Goal: Use online tool/utility: Use online tool/utility

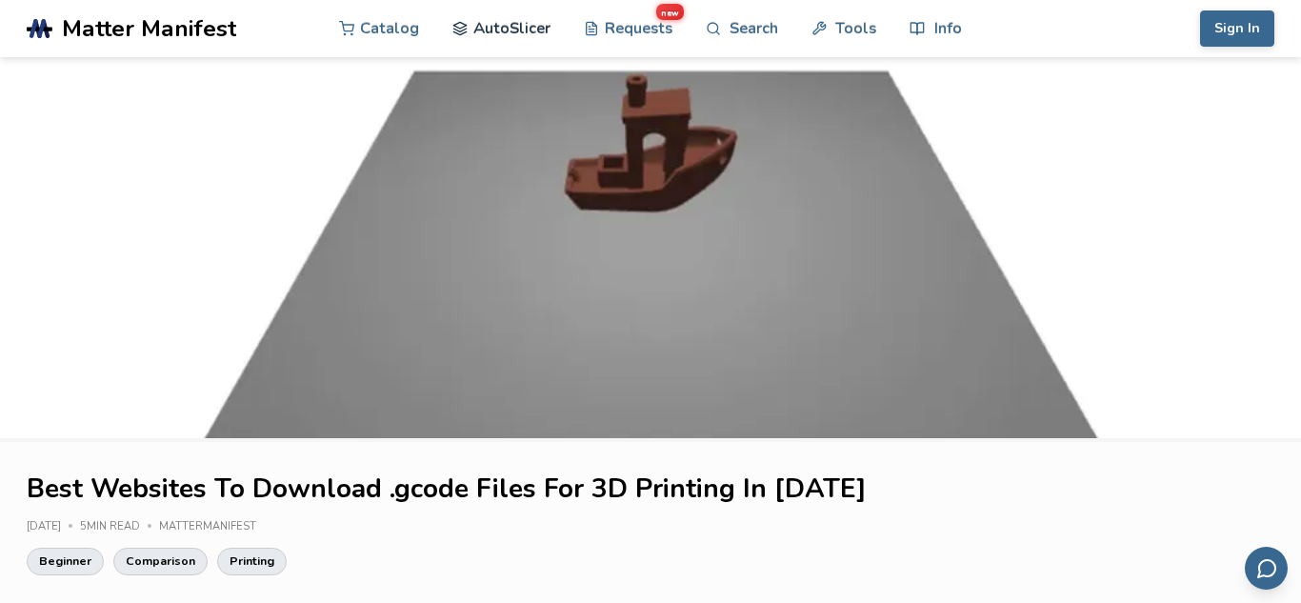
click at [497, 32] on link "AutoSlicer" at bounding box center [502, 28] width 98 height 57
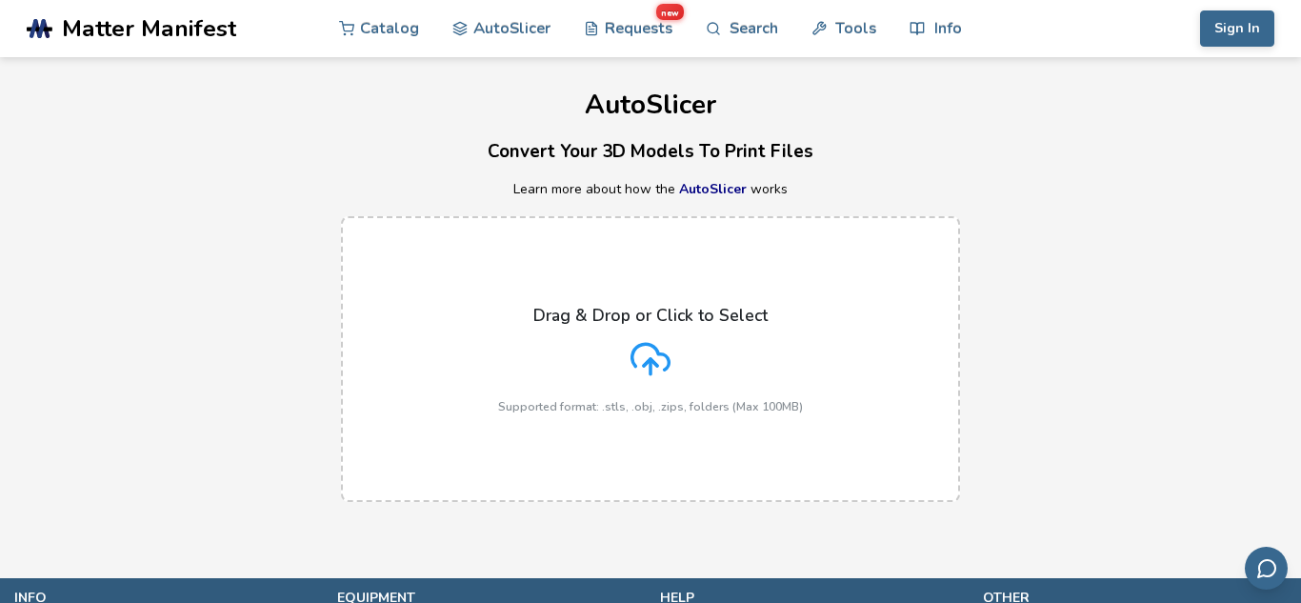
click at [640, 321] on p "Drag & Drop or Click to Select" at bounding box center [650, 315] width 234 height 19
click at [0, 0] on input "Drag & Drop or Click to Select Supported format: .stls, .obj, .zips, folders (M…" at bounding box center [0, 0] width 0 height 0
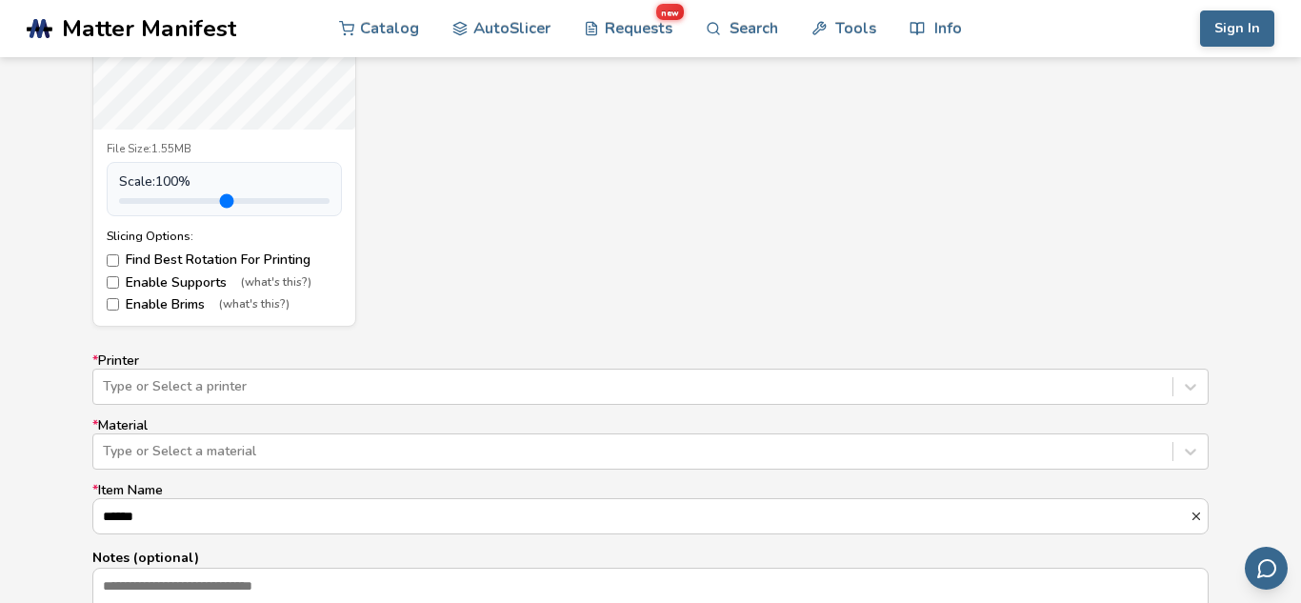
scroll to position [991, 0]
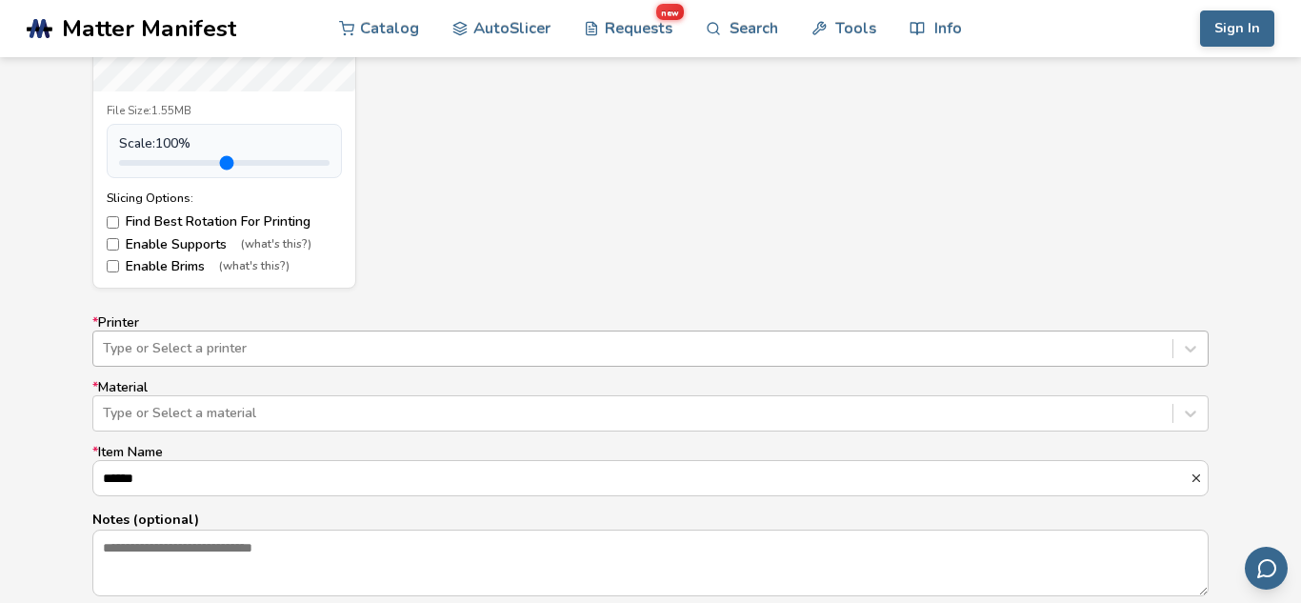
click at [268, 345] on div "Type or Select a printer" at bounding box center [650, 349] width 1117 height 36
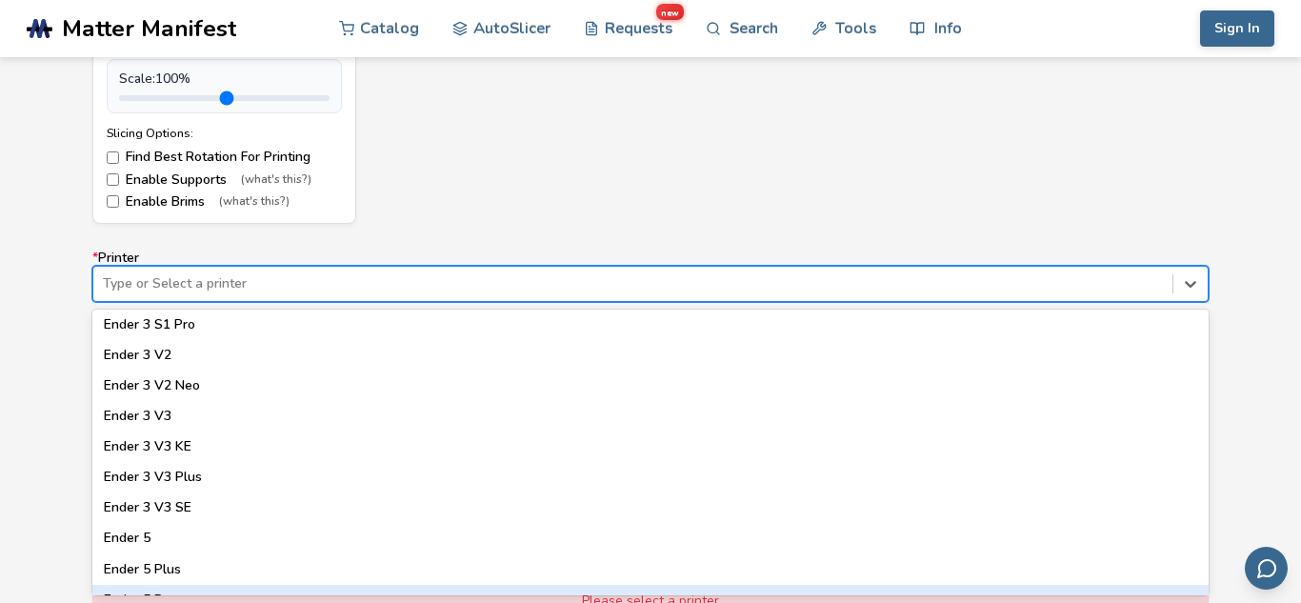
scroll to position [1319, 0]
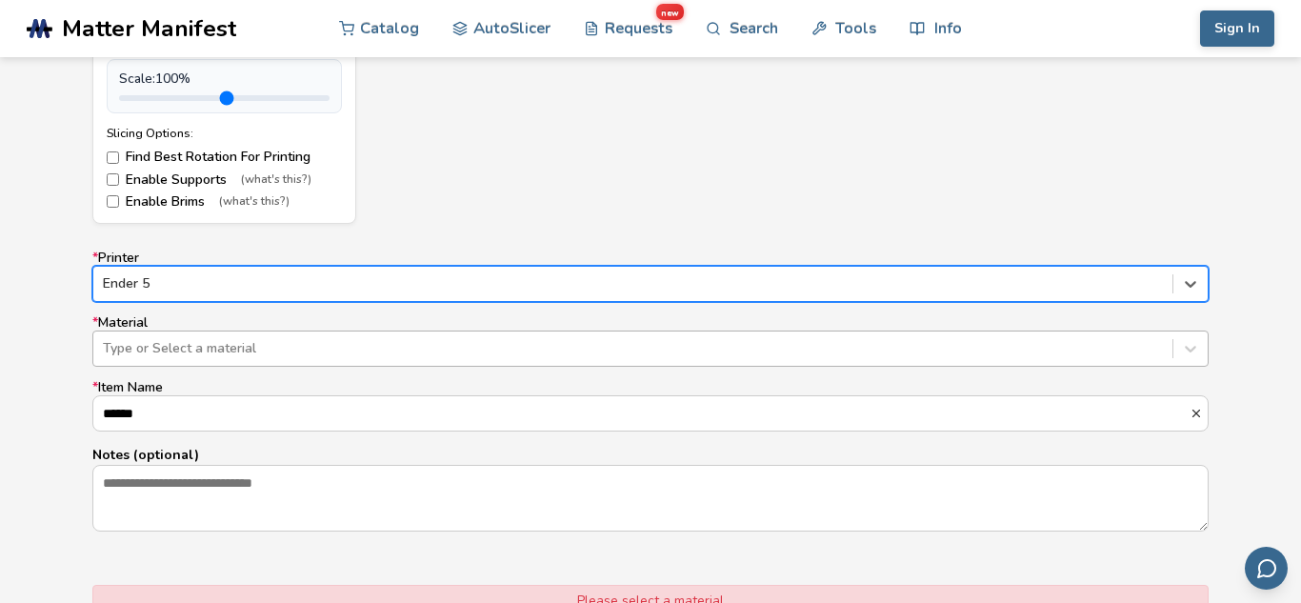
click at [270, 339] on div at bounding box center [633, 348] width 1060 height 19
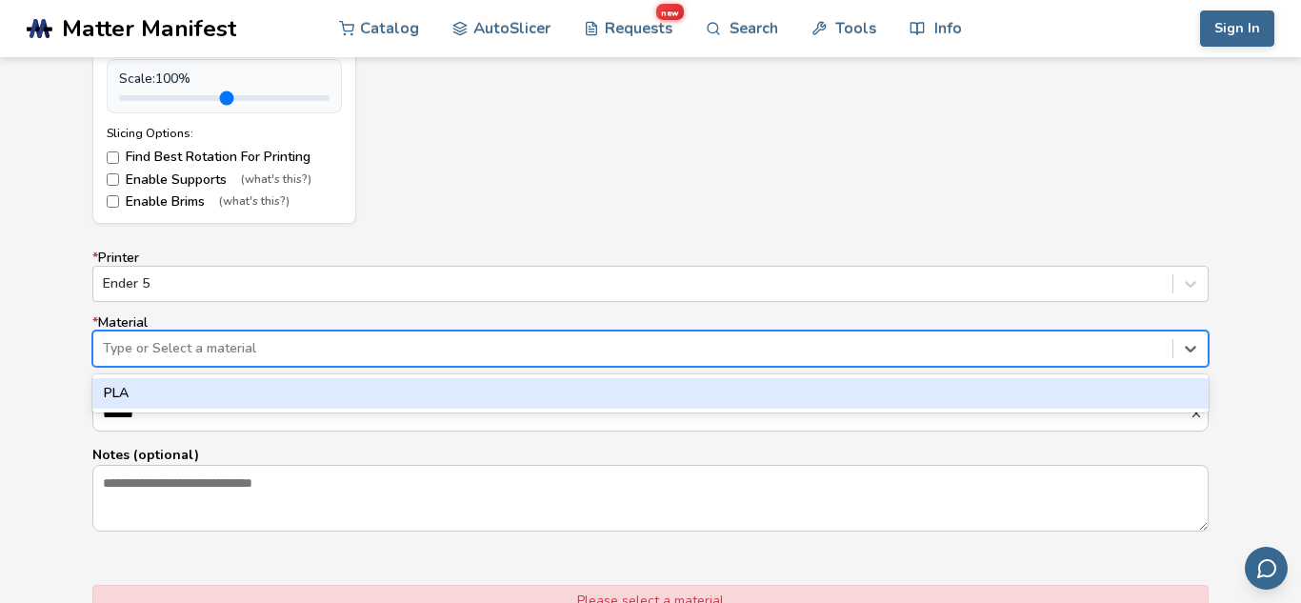
click at [252, 390] on div "PLA" at bounding box center [650, 393] width 1117 height 30
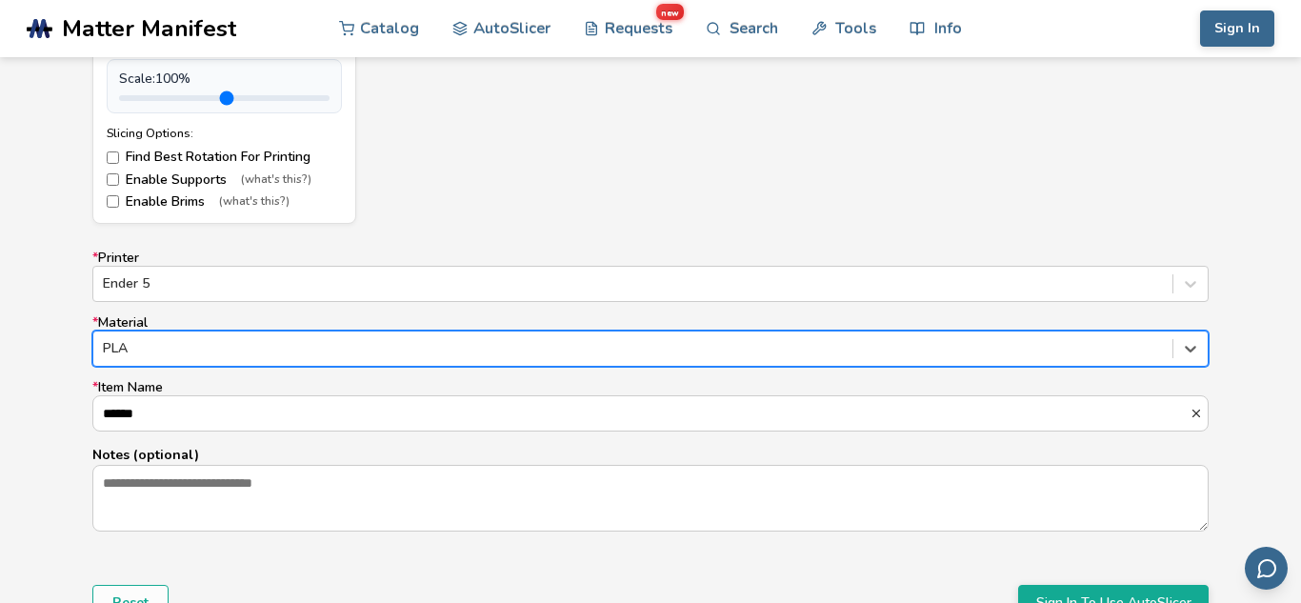
click at [703, 574] on form "Model Controls: Click and drag to rotate • Scroll to zoom • Right click and dra…" at bounding box center [650, 131] width 1143 height 1006
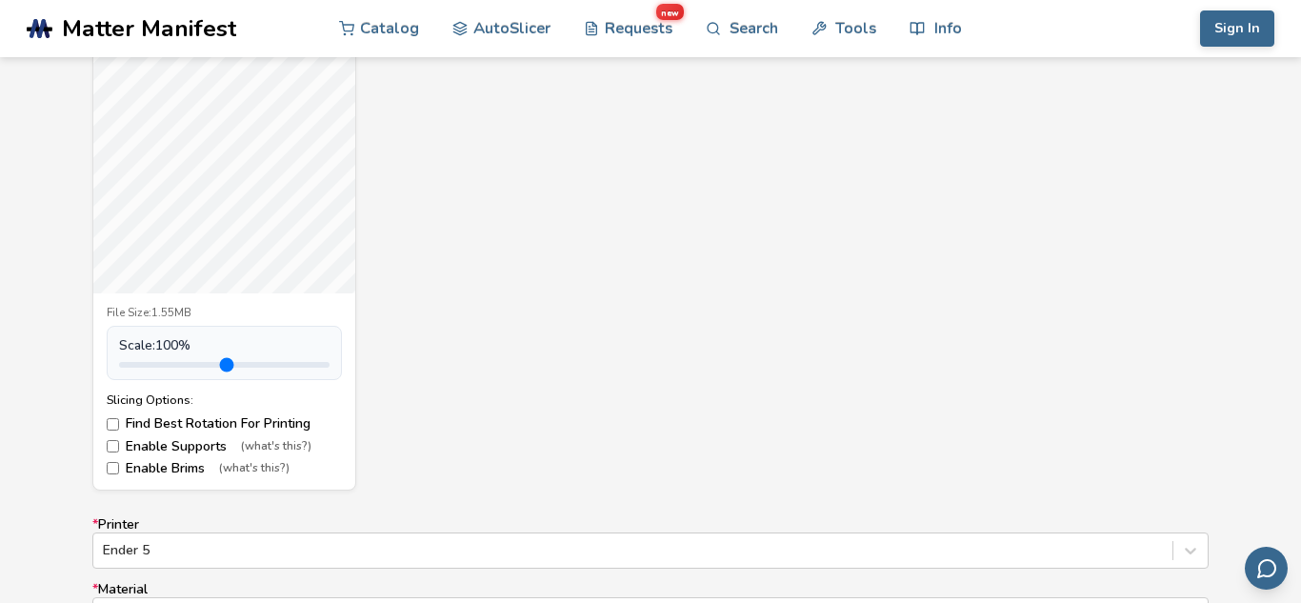
scroll to position [751, 0]
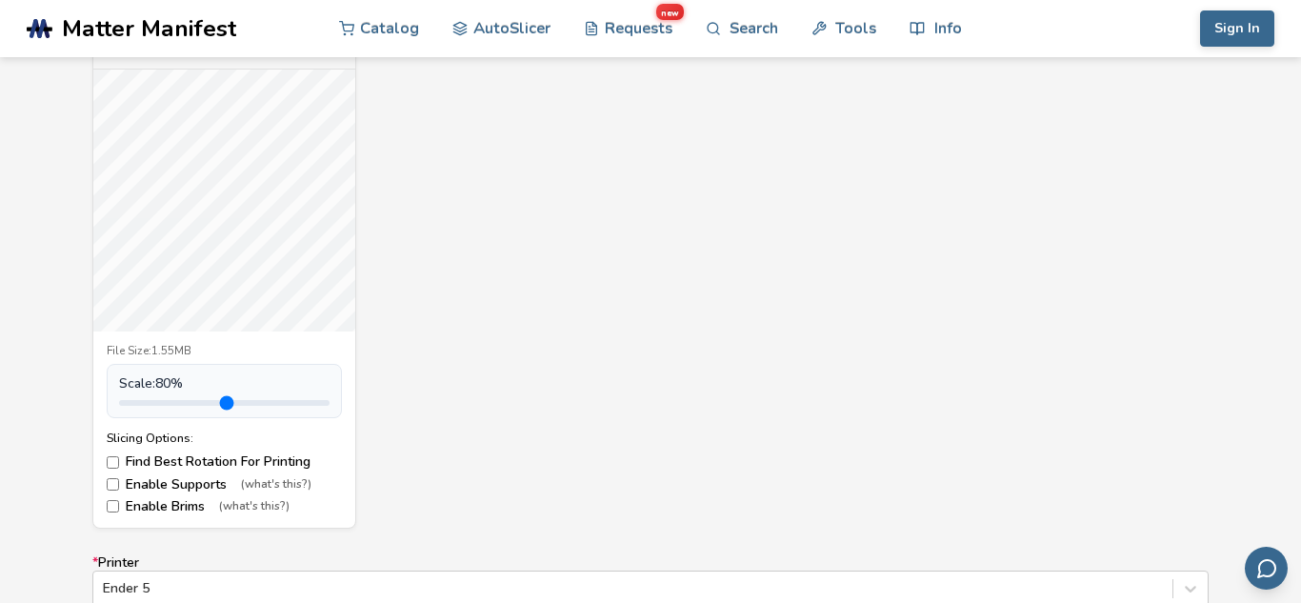
drag, startPoint x: 164, startPoint y: 404, endPoint x: 153, endPoint y: 397, distance: 12.4
click at [153, 400] on input "range" at bounding box center [224, 403] width 211 height 6
type input "*"
click at [163, 401] on input "range" at bounding box center [224, 403] width 211 height 6
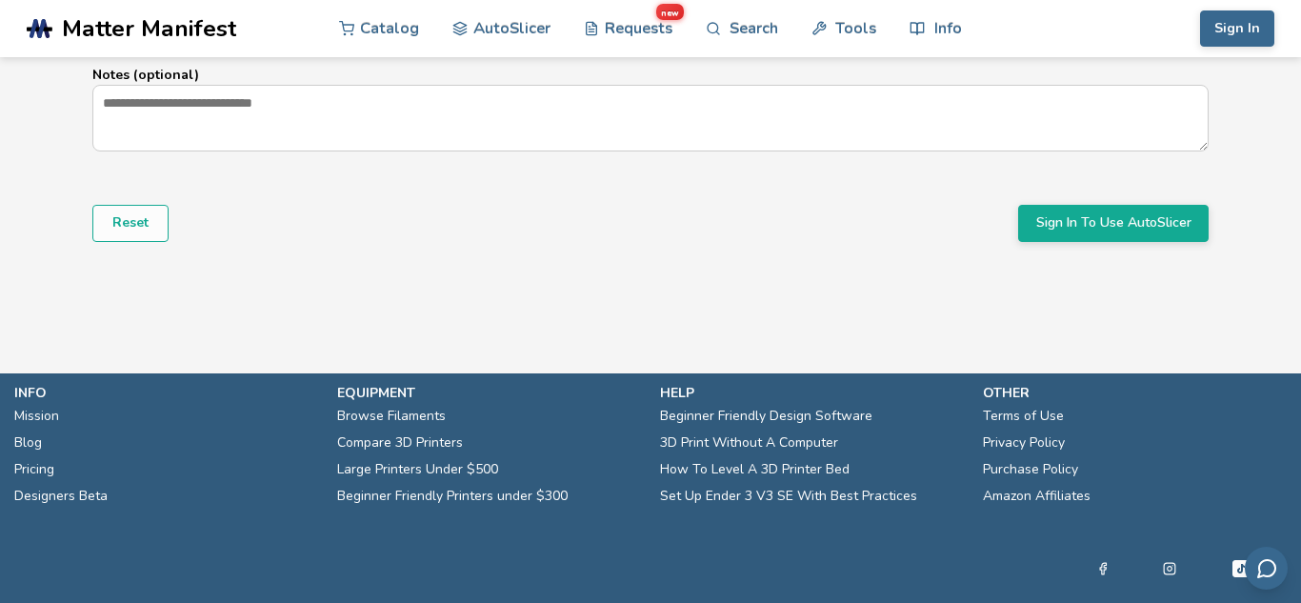
scroll to position [1437, 0]
click at [1138, 227] on button "Sign In To Use AutoSlicer" at bounding box center [1113, 222] width 191 height 36
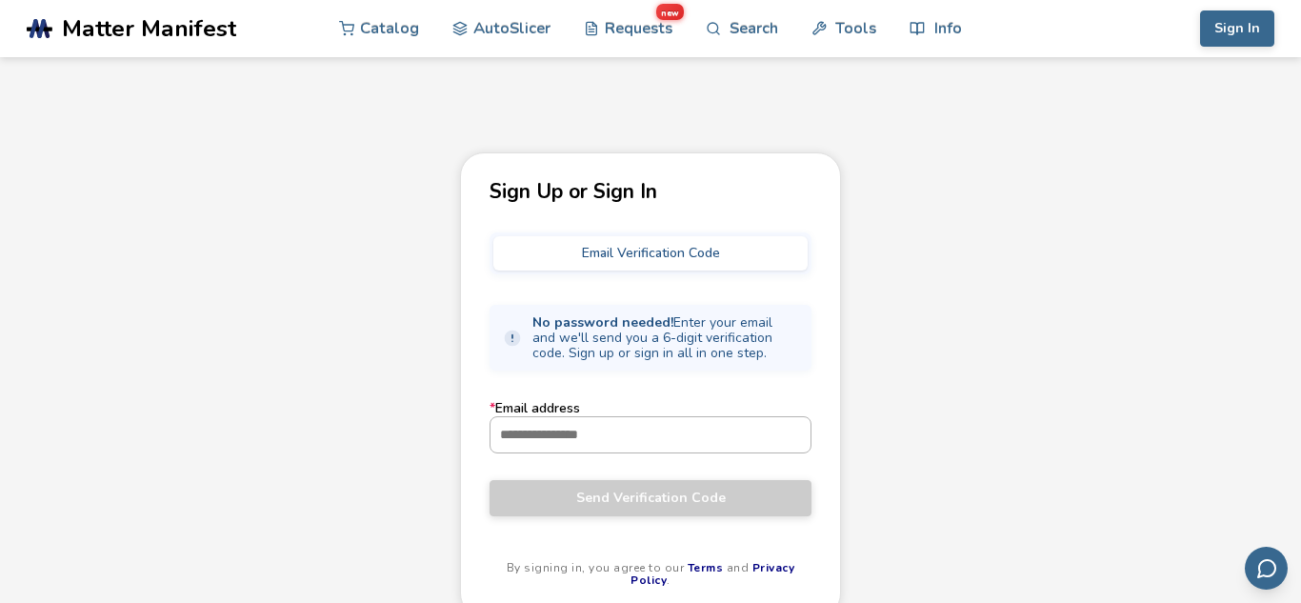
click at [672, 445] on input "* Email address" at bounding box center [651, 434] width 320 height 34
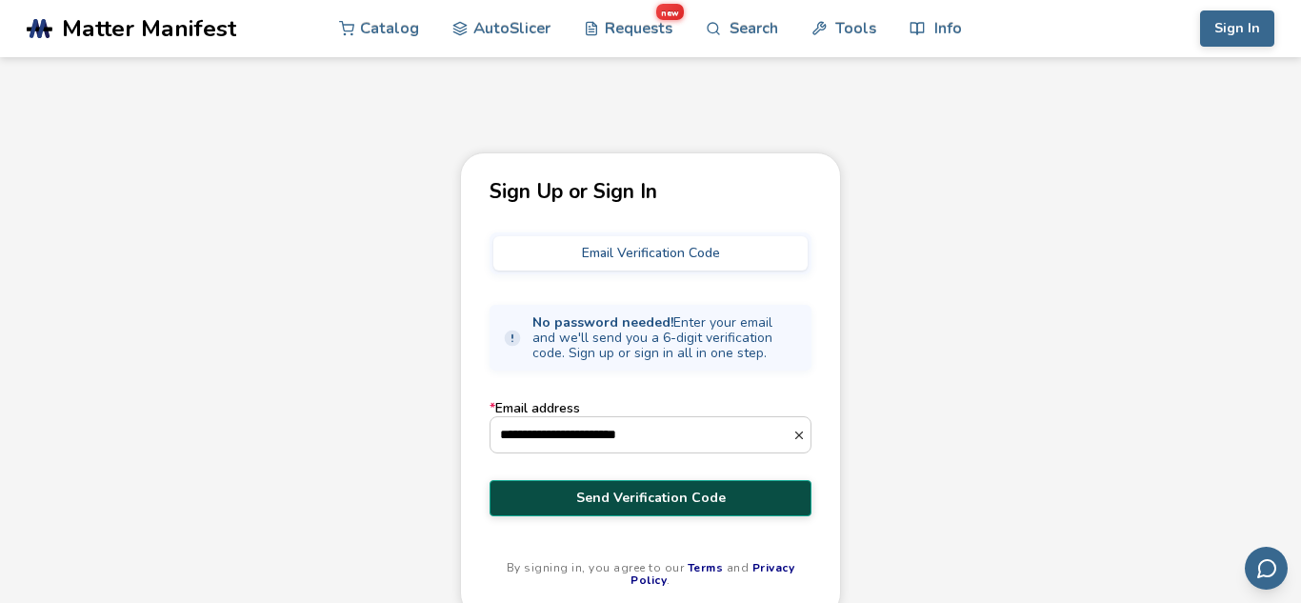
type input "**********"
click at [671, 493] on span "Send Verification Code" at bounding box center [650, 498] width 293 height 15
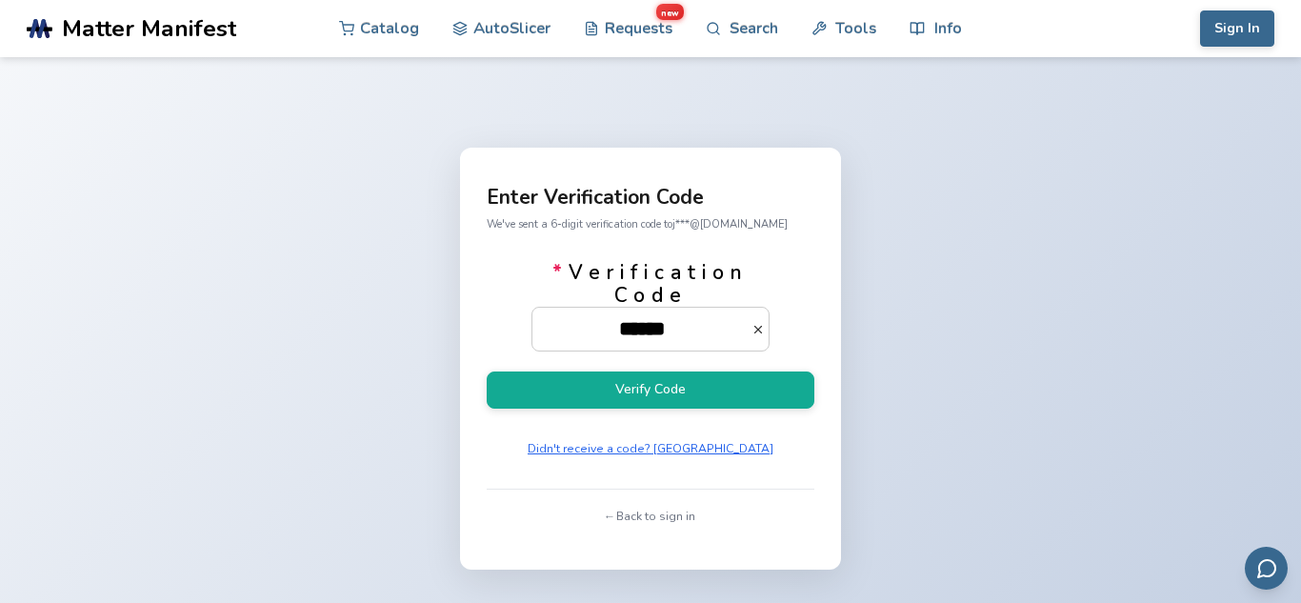
type input "******"
click at [487, 372] on button "Verify Code" at bounding box center [651, 390] width 328 height 37
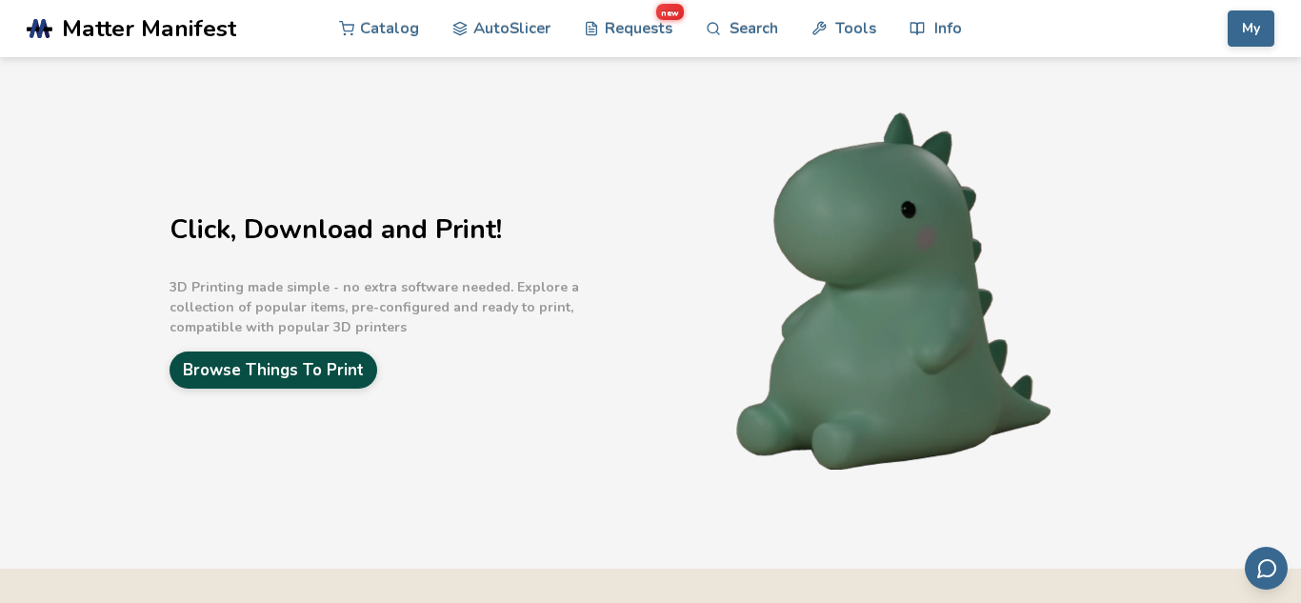
scroll to position [38, 0]
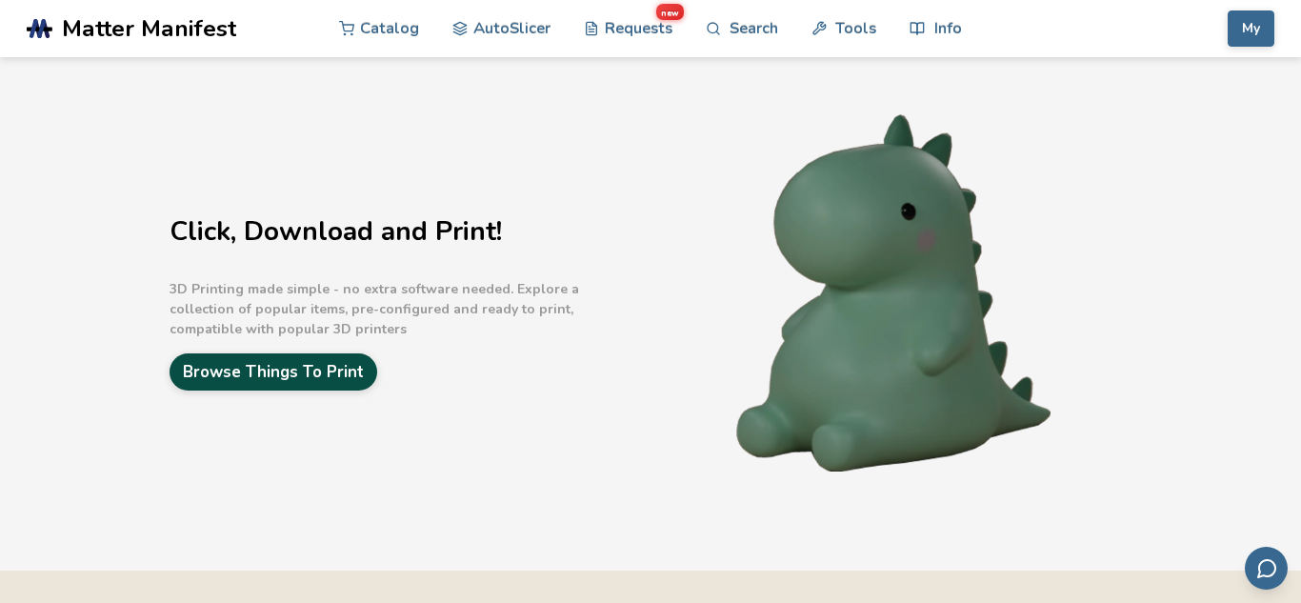
click at [356, 376] on link "Browse Things To Print" at bounding box center [274, 371] width 208 height 37
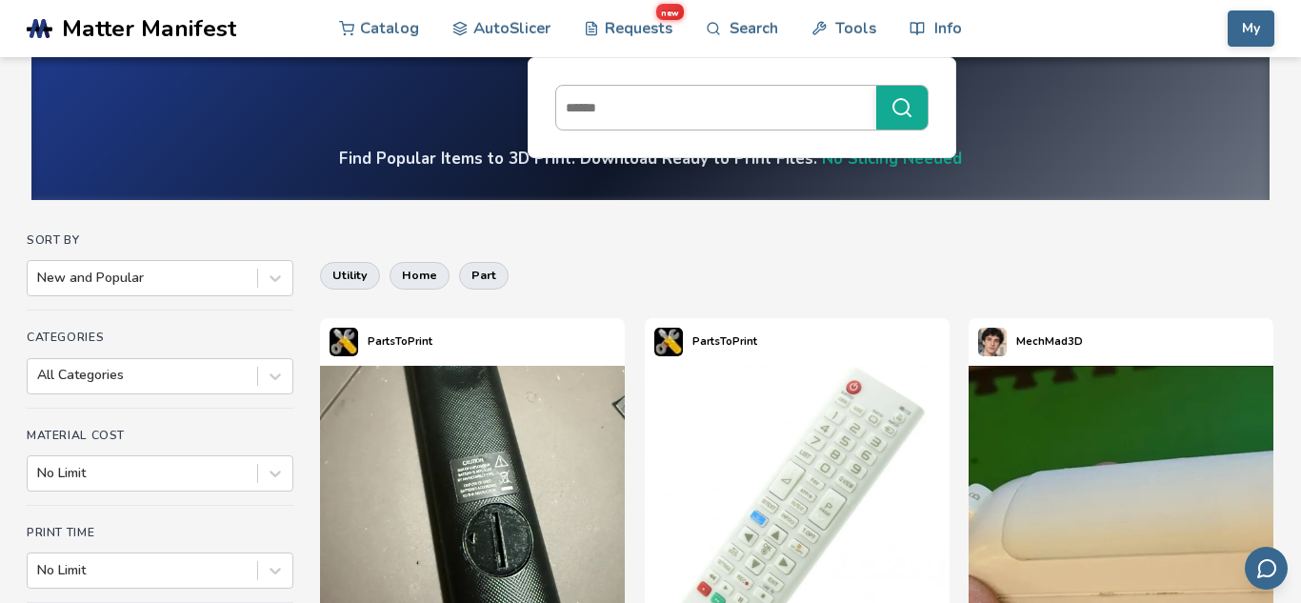
click at [715, 97] on input at bounding box center [711, 108] width 311 height 34
type input "****"
click at [876, 86] on button "****" at bounding box center [901, 108] width 51 height 44
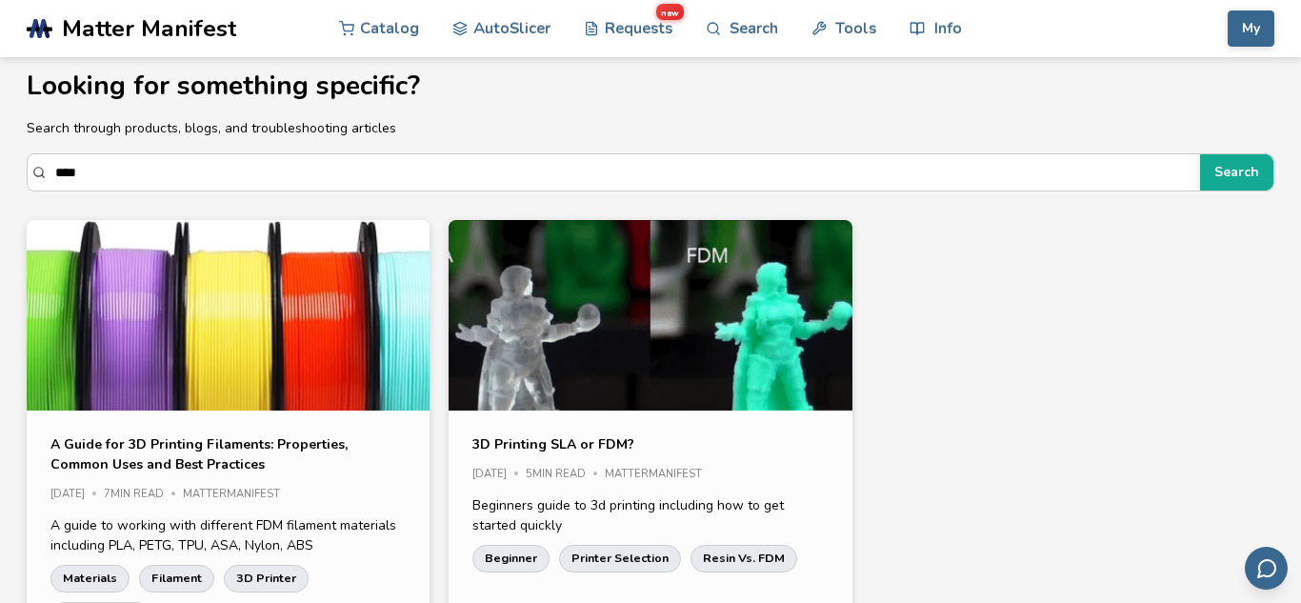
scroll to position [15, 0]
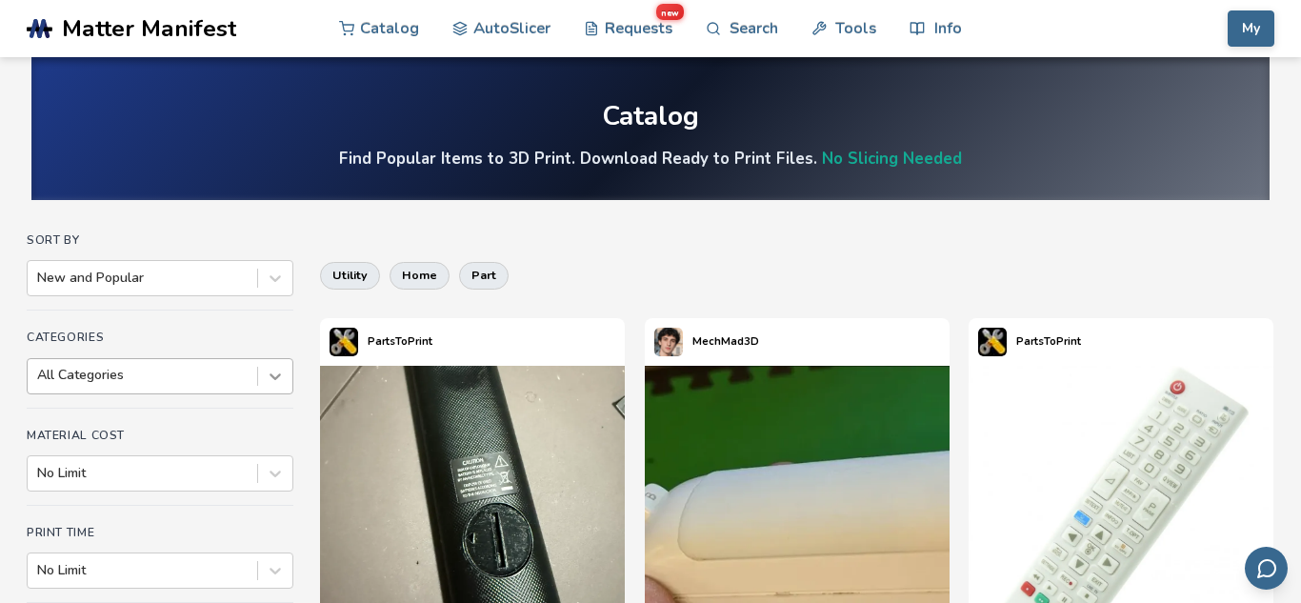
click at [278, 376] on div at bounding box center [275, 376] width 34 height 34
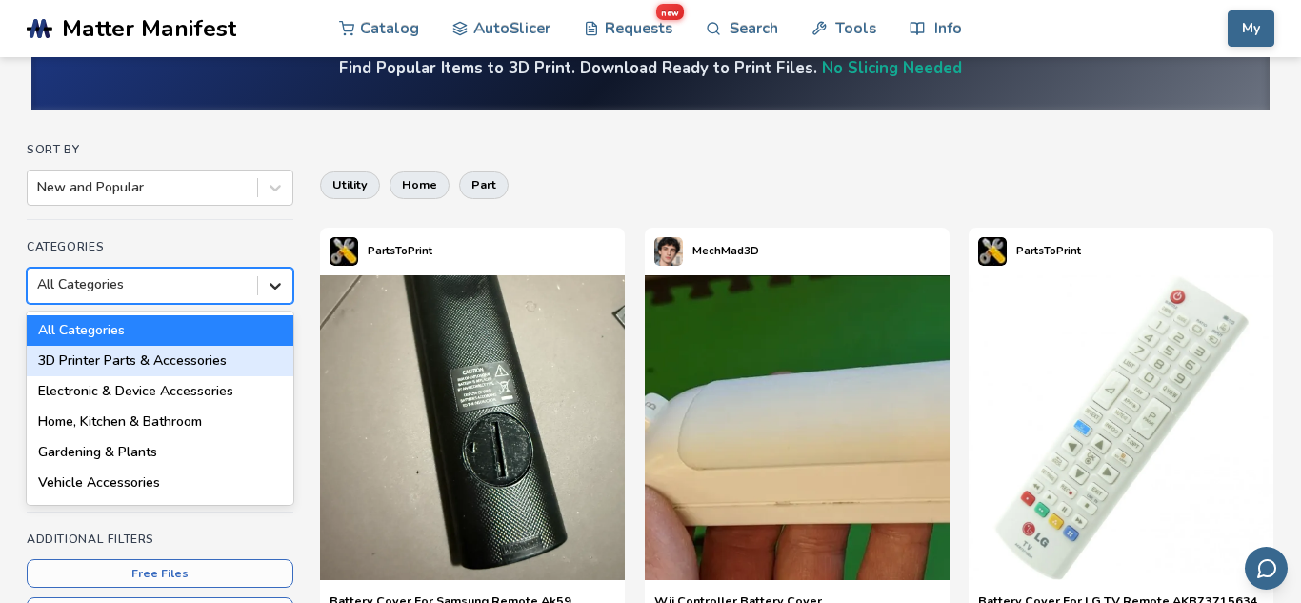
scroll to position [92, 0]
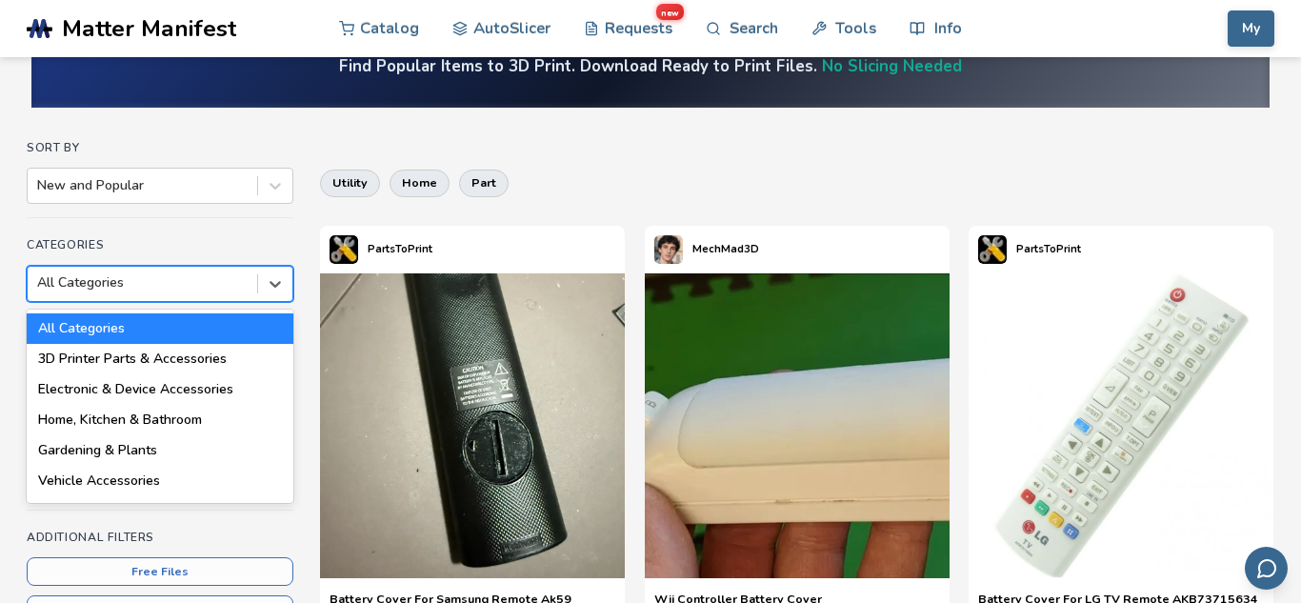
click at [266, 323] on div "All Categories" at bounding box center [160, 328] width 267 height 30
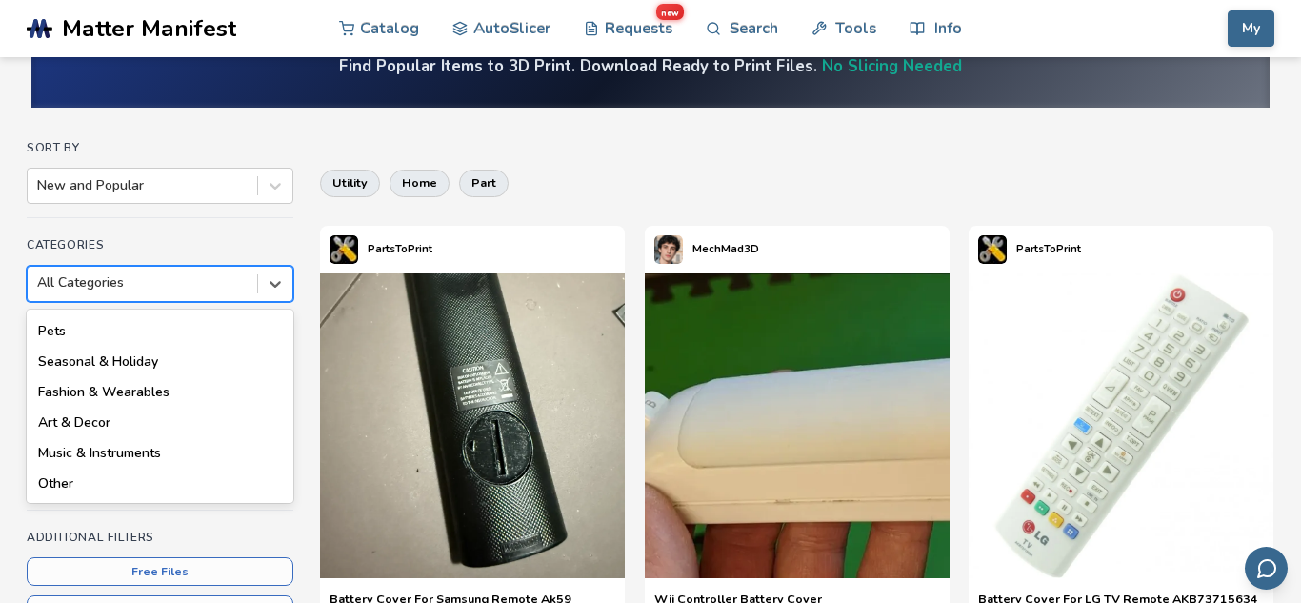
scroll to position [0, 0]
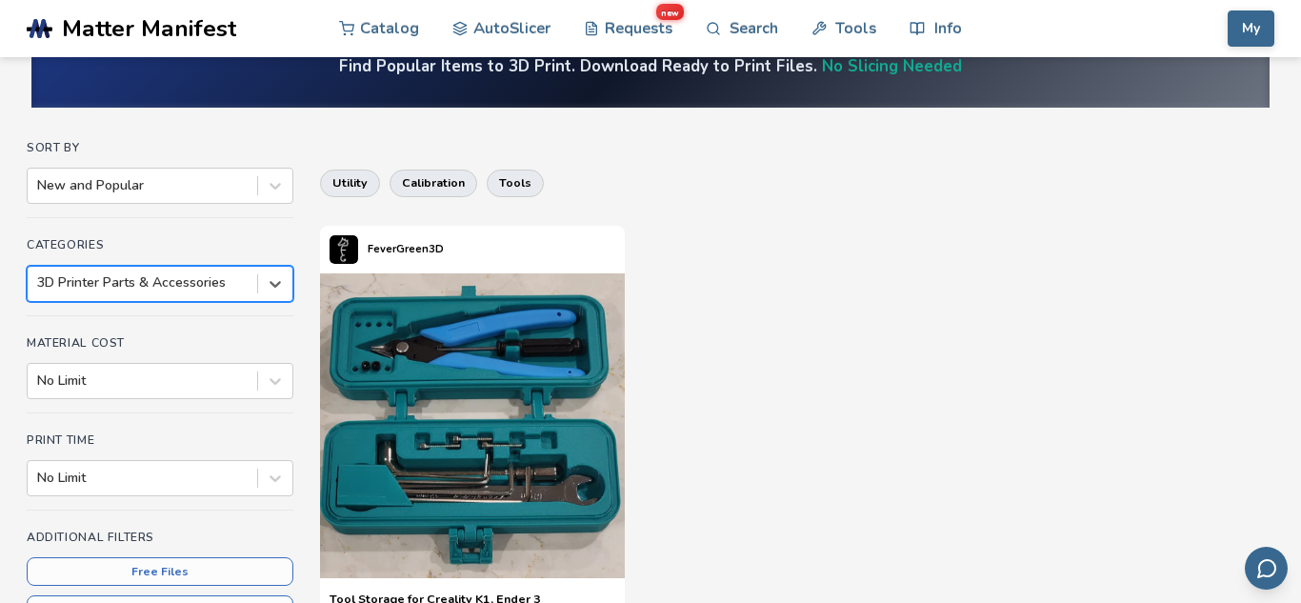
click at [314, 369] on div "Sort By New and Popular Categories option 3D Printer Parts & Accessories, selec…" at bounding box center [651, 545] width 1248 height 809
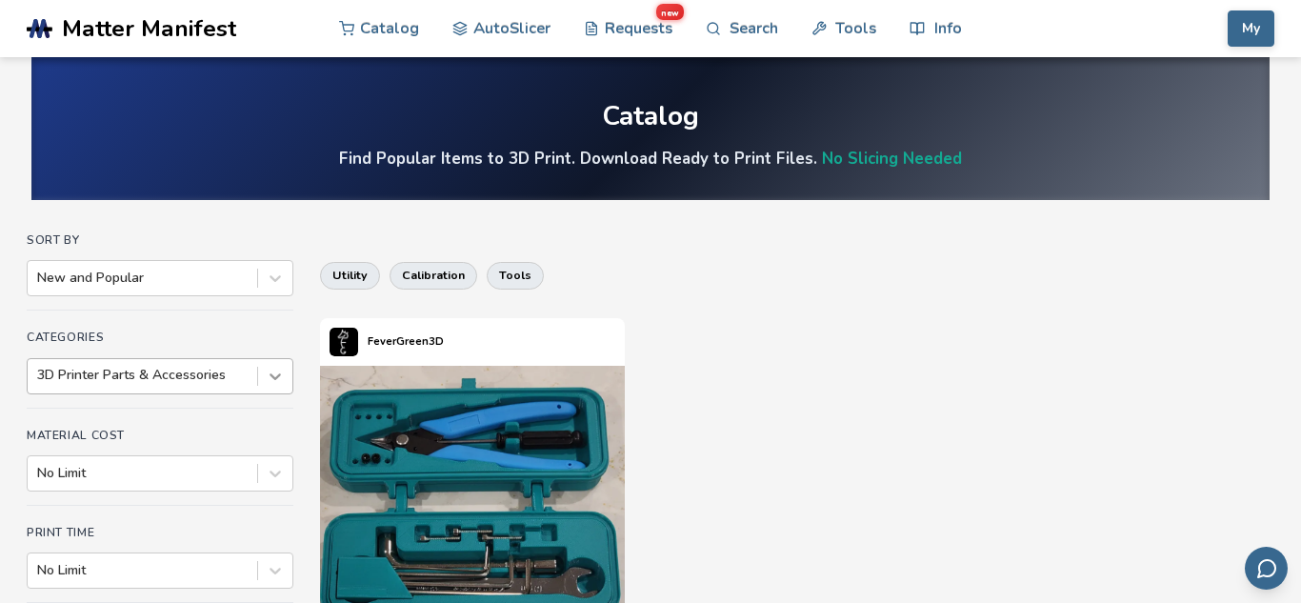
click at [279, 372] on div at bounding box center [275, 376] width 34 height 34
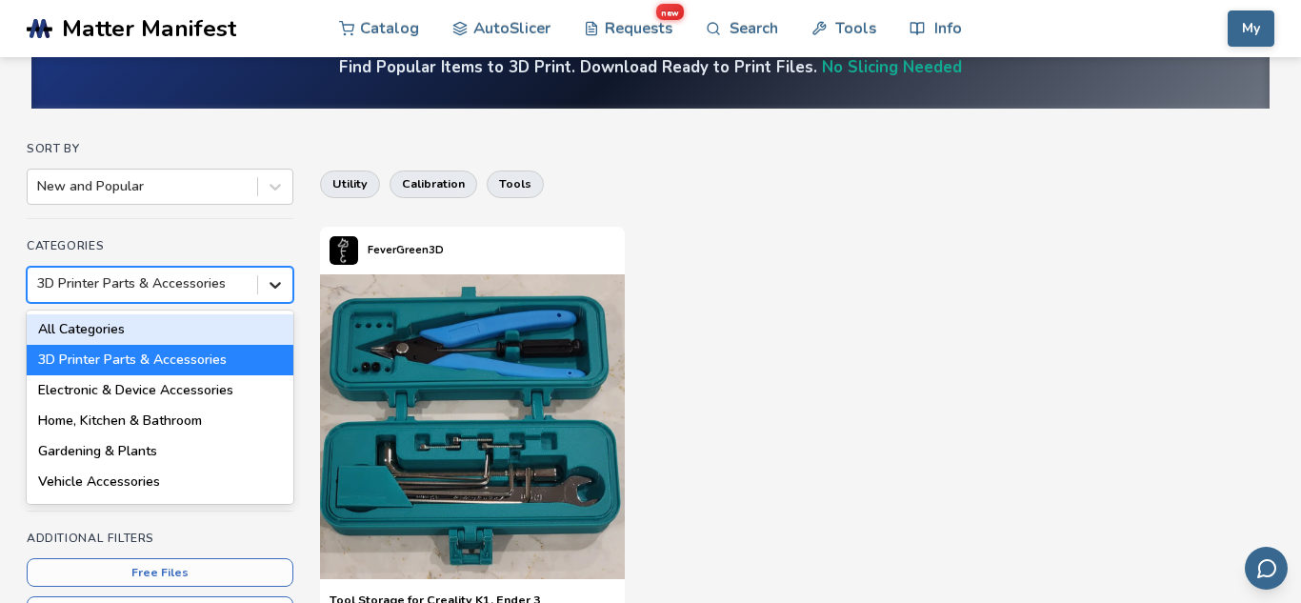
scroll to position [92, 0]
click at [243, 328] on div "All Categories" at bounding box center [160, 328] width 267 height 30
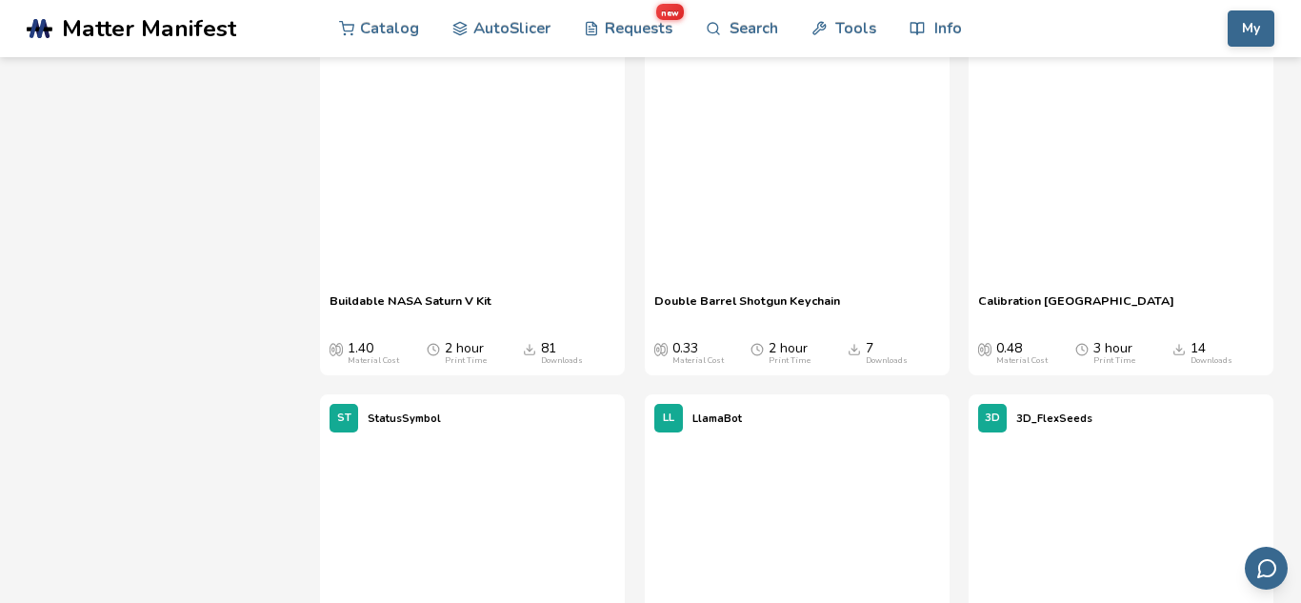
scroll to position [10975, 0]
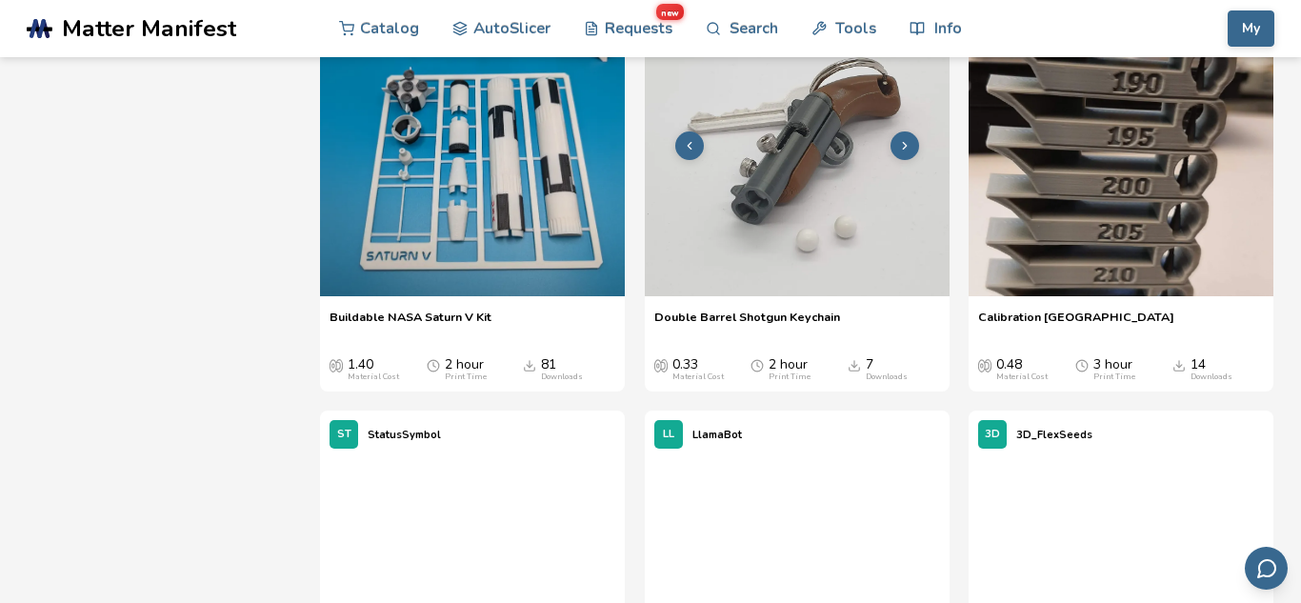
click at [776, 296] on img at bounding box center [797, 143] width 305 height 305
